Goal: Task Accomplishment & Management: Manage account settings

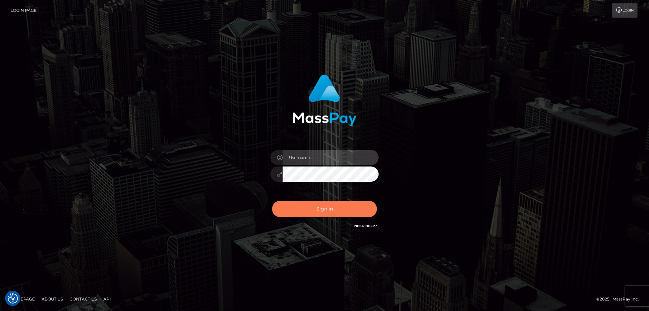
type input "tinekeb"
click at [318, 207] on button "Sign in" at bounding box center [324, 208] width 105 height 17
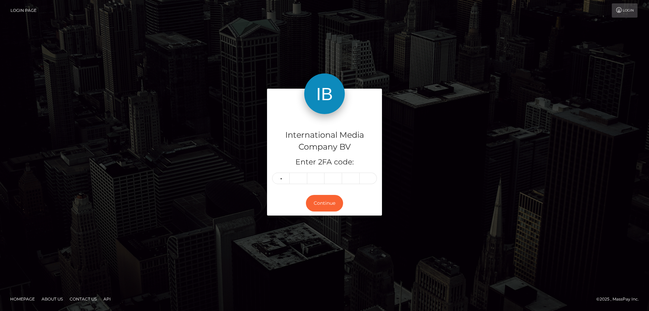
type input "0"
type input "3"
type input "2"
type input "1"
type input "3"
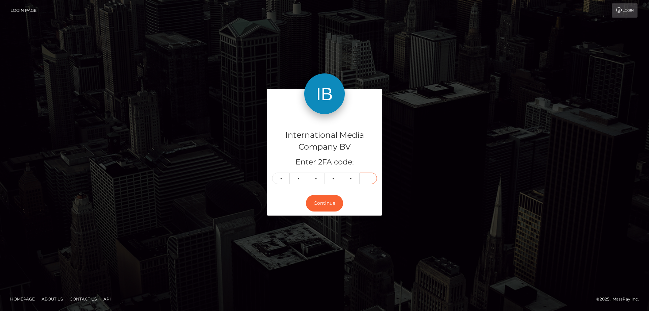
type input "7"
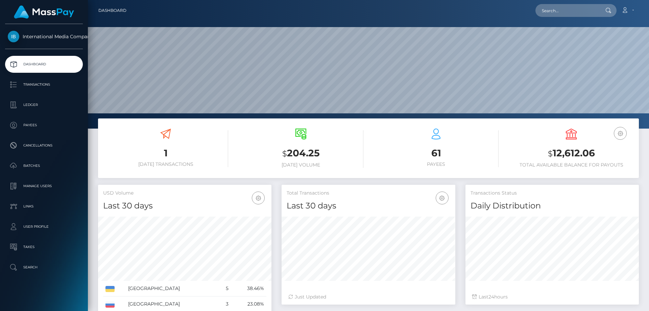
scroll to position [120, 174]
click at [33, 167] on p "Batches" at bounding box center [44, 166] width 72 height 10
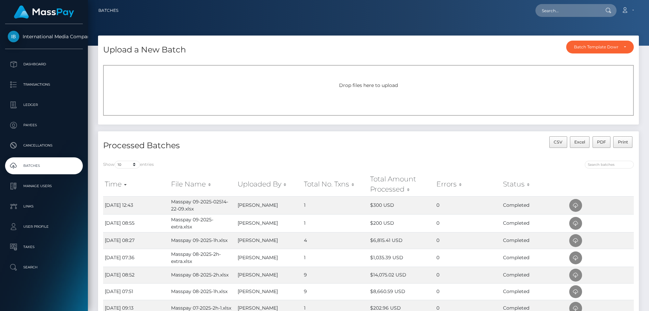
click at [128, 89] on div "Drop files here to upload" at bounding box center [368, 90] width 531 height 51
click at [118, 88] on div "Drop files here to upload" at bounding box center [369, 85] width 516 height 7
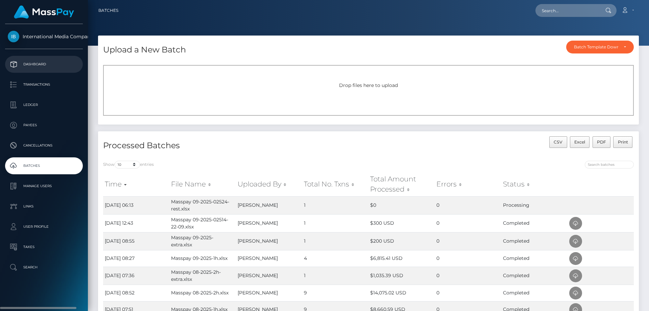
click at [38, 63] on p "Dashboard" at bounding box center [44, 64] width 72 height 10
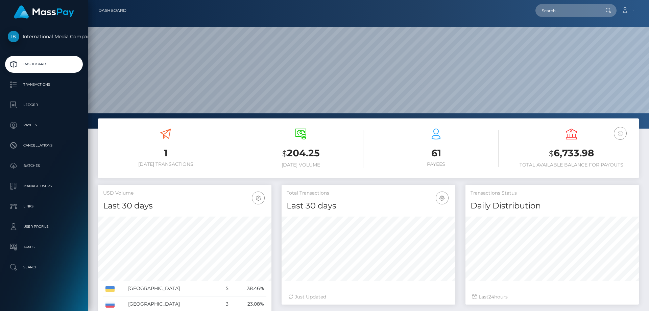
scroll to position [120, 174]
click at [628, 7] on icon at bounding box center [624, 9] width 7 height 5
click at [599, 45] on link "Logout" at bounding box center [611, 43] width 54 height 13
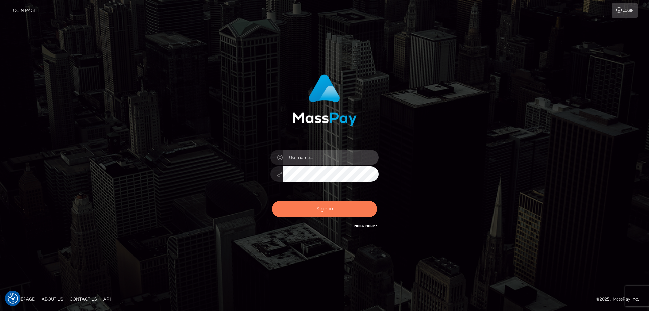
type input "tinekeb"
click at [321, 207] on button "Sign in" at bounding box center [324, 208] width 105 height 17
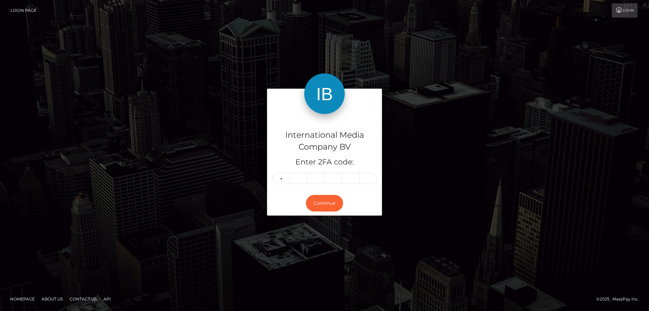
type input "2"
type input "5"
type input "0"
type input "1"
type input "9"
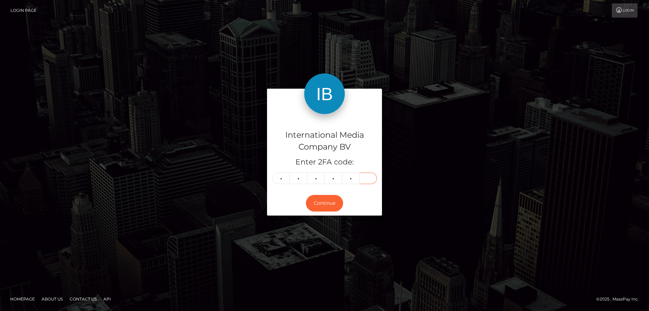
type input "2"
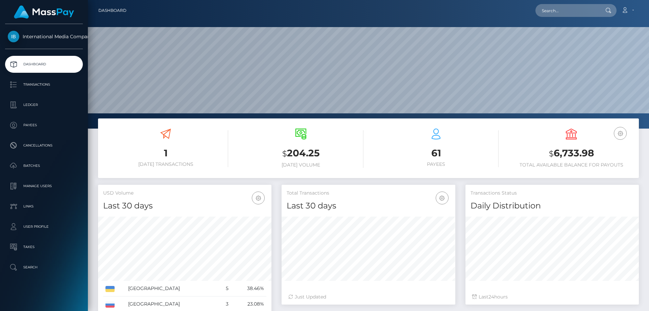
scroll to position [120, 174]
click at [30, 103] on p "Ledger" at bounding box center [44, 105] width 72 height 10
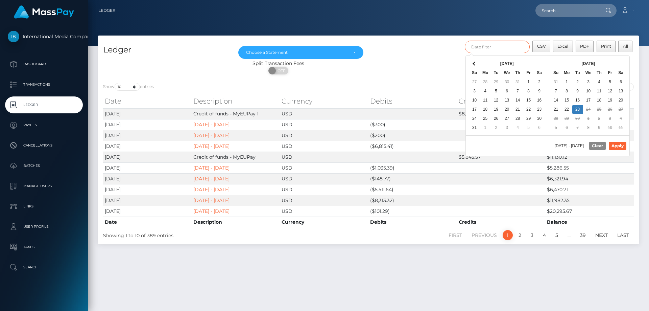
click at [489, 47] on input "text" at bounding box center [497, 47] width 65 height 13
click at [614, 146] on button "Apply" at bounding box center [618, 146] width 18 height 8
type input "[DATE] - [DATE]"
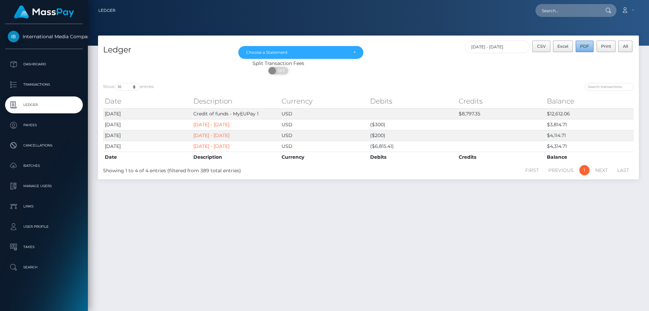
click at [584, 46] on span "PDF" at bounding box center [584, 46] width 9 height 5
click at [35, 62] on p "Dashboard" at bounding box center [44, 64] width 72 height 10
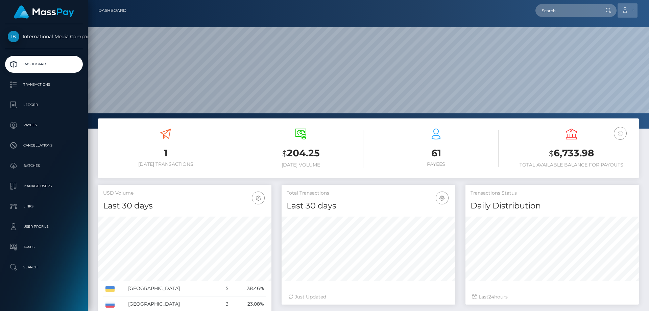
scroll to position [120, 174]
click at [626, 9] on icon at bounding box center [624, 9] width 7 height 5
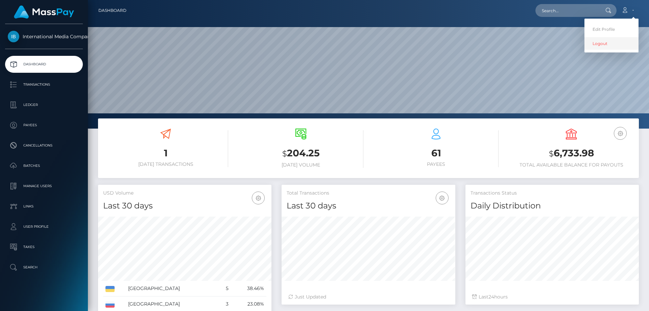
click at [603, 45] on link "Logout" at bounding box center [611, 43] width 54 height 13
